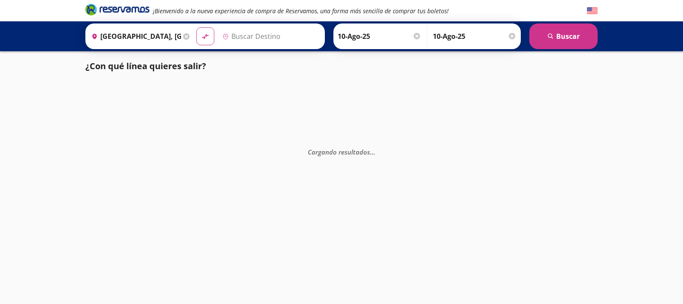
type input "[GEOGRAPHIC_DATA], [GEOGRAPHIC_DATA]"
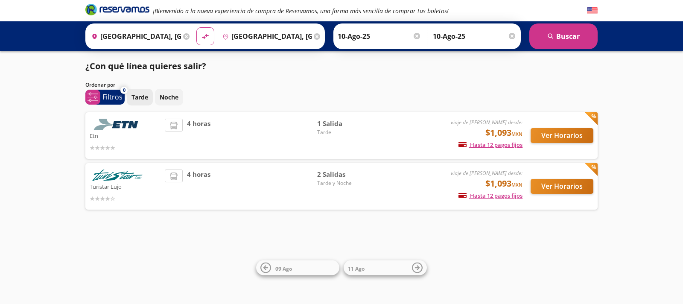
click at [140, 99] on p "Tarde" at bounding box center [139, 97] width 17 height 9
click at [565, 139] on button "Ver Horarios" at bounding box center [561, 135] width 63 height 15
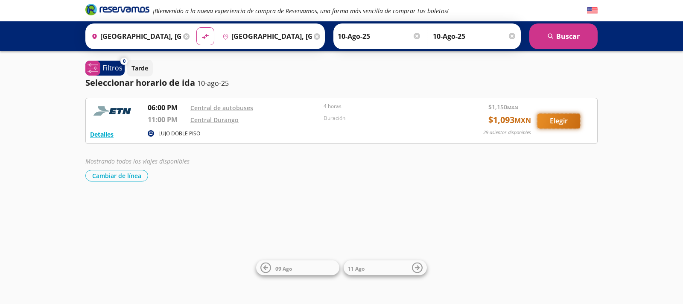
click at [557, 126] on button "Elegir" at bounding box center [558, 120] width 43 height 15
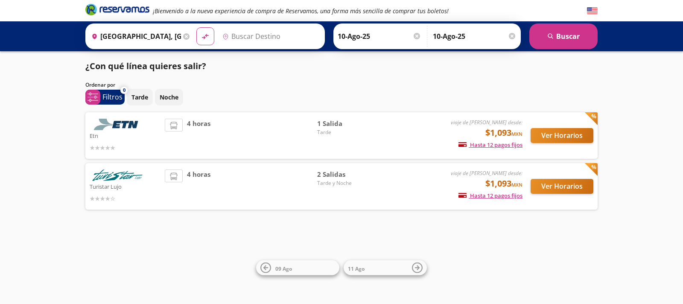
type input "[GEOGRAPHIC_DATA], [GEOGRAPHIC_DATA]"
click at [136, 96] on p "Tarde" at bounding box center [139, 97] width 17 height 9
click at [114, 99] on p "Filtros" at bounding box center [112, 97] width 20 height 10
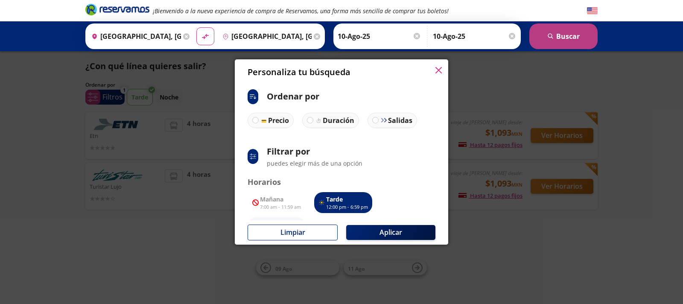
click at [562, 41] on button "search [GEOGRAPHIC_DATA]" at bounding box center [563, 36] width 68 height 26
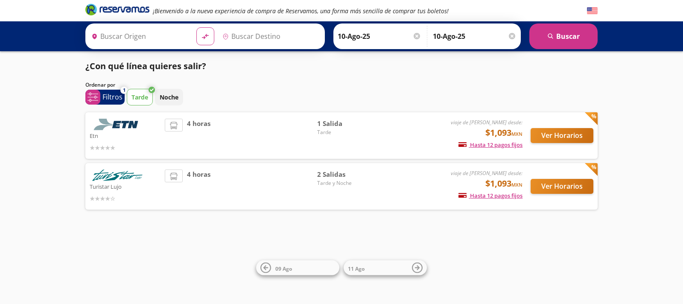
type input "[GEOGRAPHIC_DATA], [GEOGRAPHIC_DATA]"
